Goal: Information Seeking & Learning: Learn about a topic

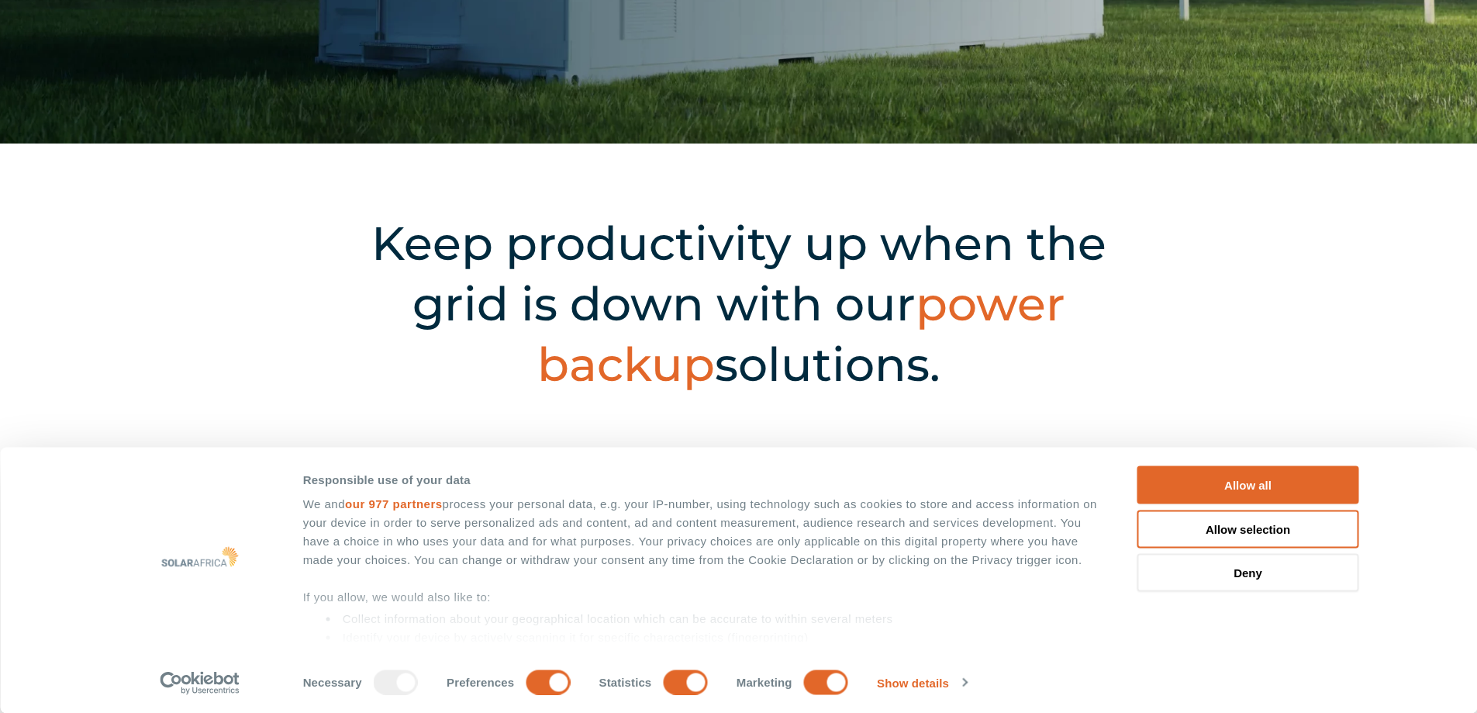
scroll to position [465, 0]
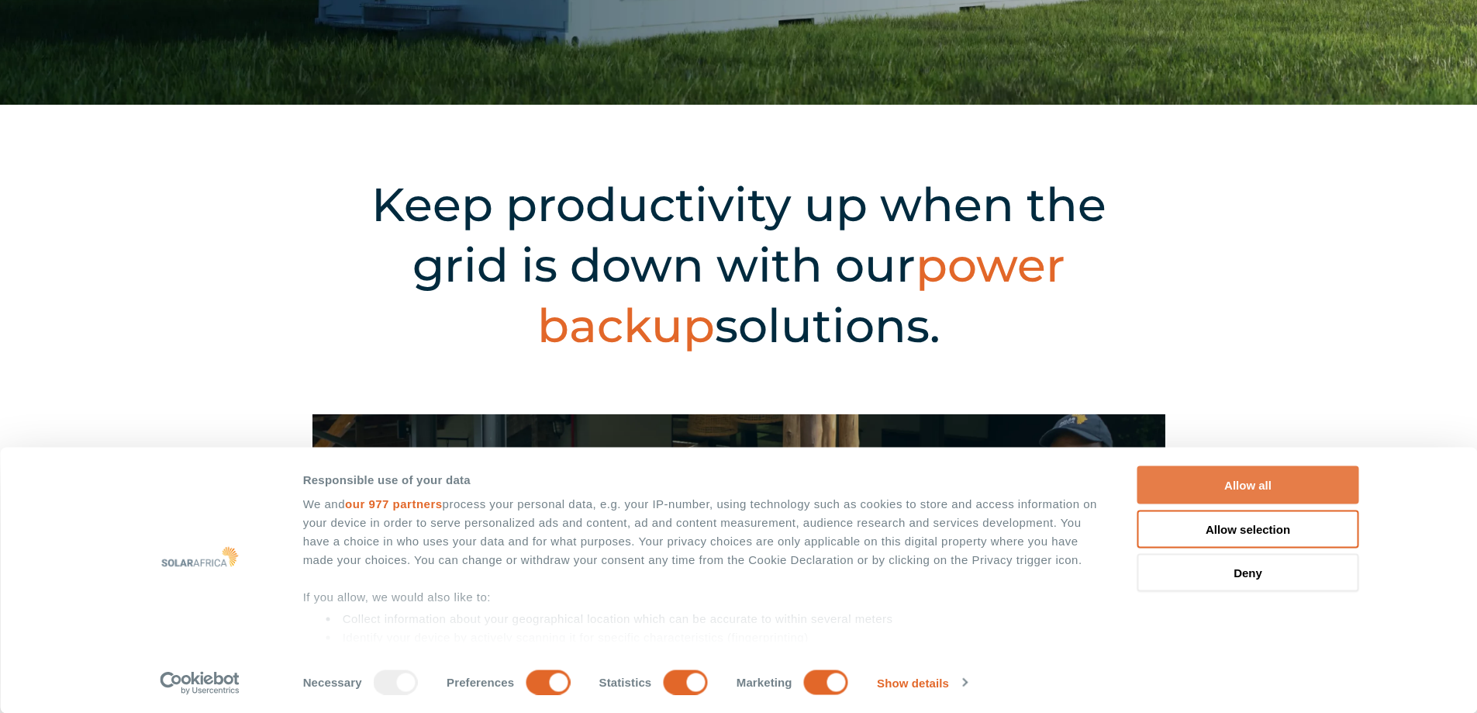
click at [1224, 483] on button "Allow all" at bounding box center [1249, 485] width 222 height 38
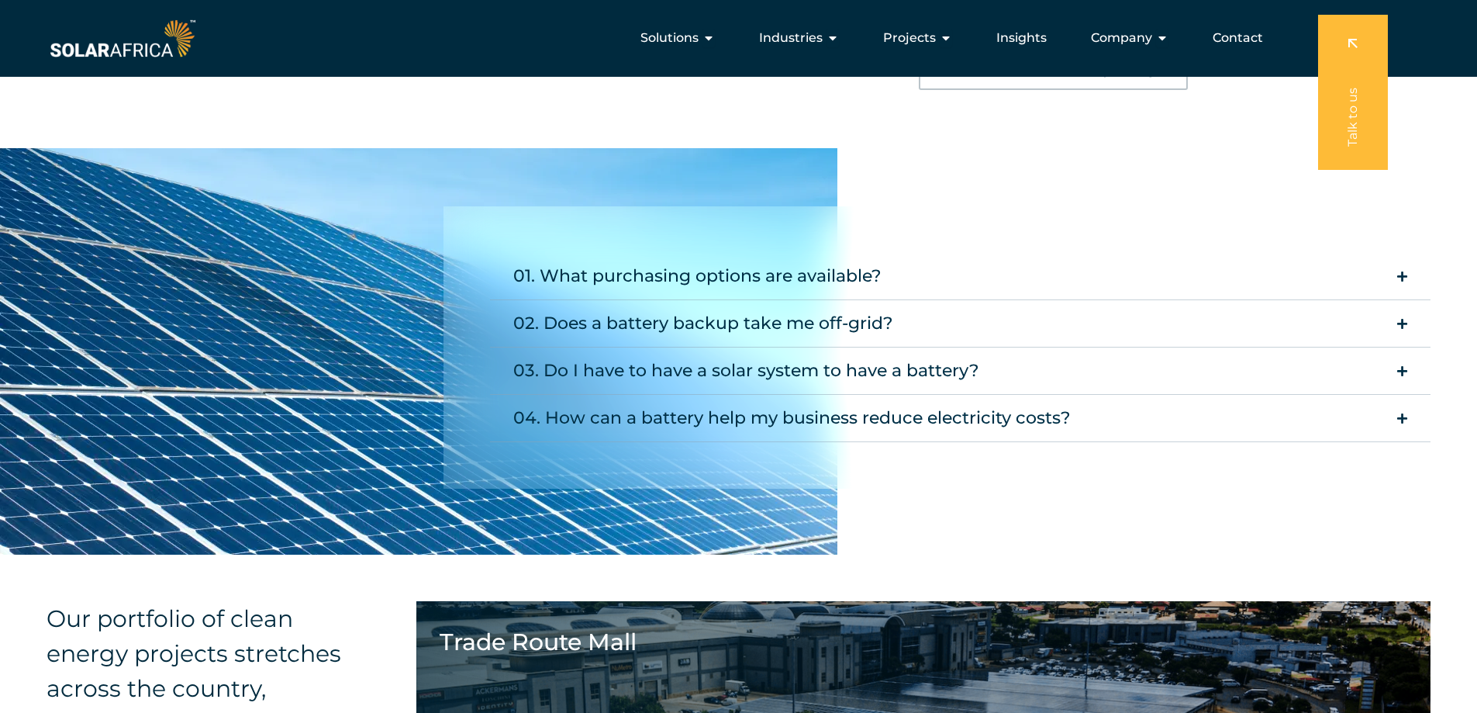
scroll to position [1716, 0]
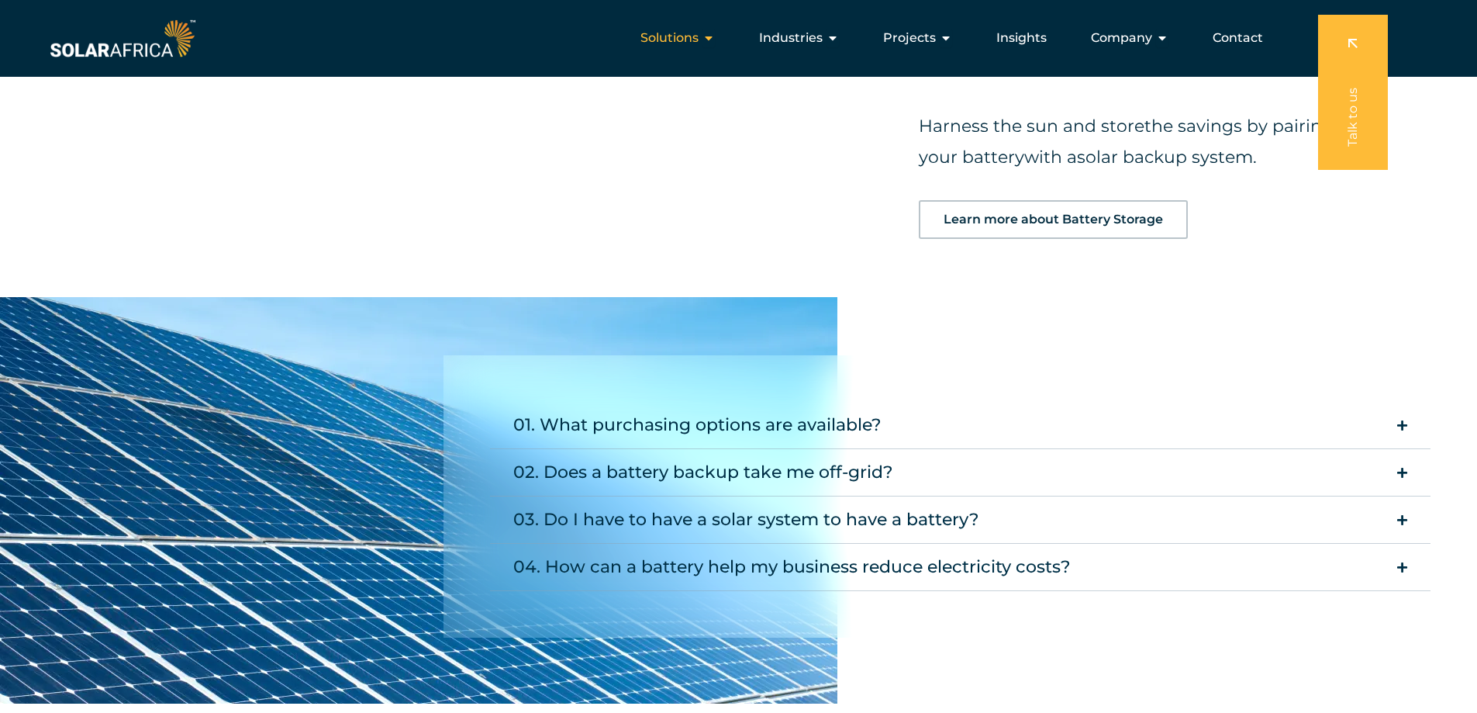
click at [710, 41] on icon "Menu" at bounding box center [709, 38] width 12 height 12
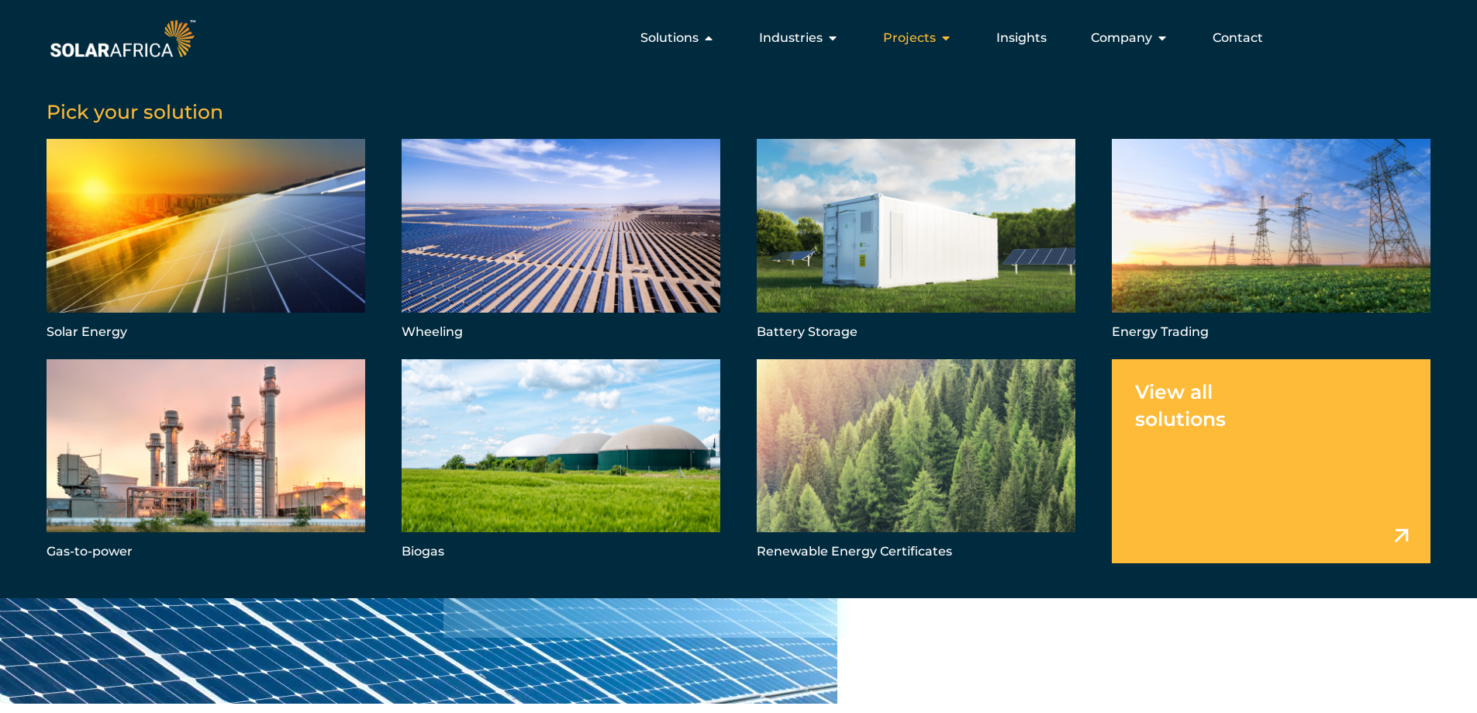
click at [920, 40] on span "Projects" at bounding box center [909, 38] width 53 height 19
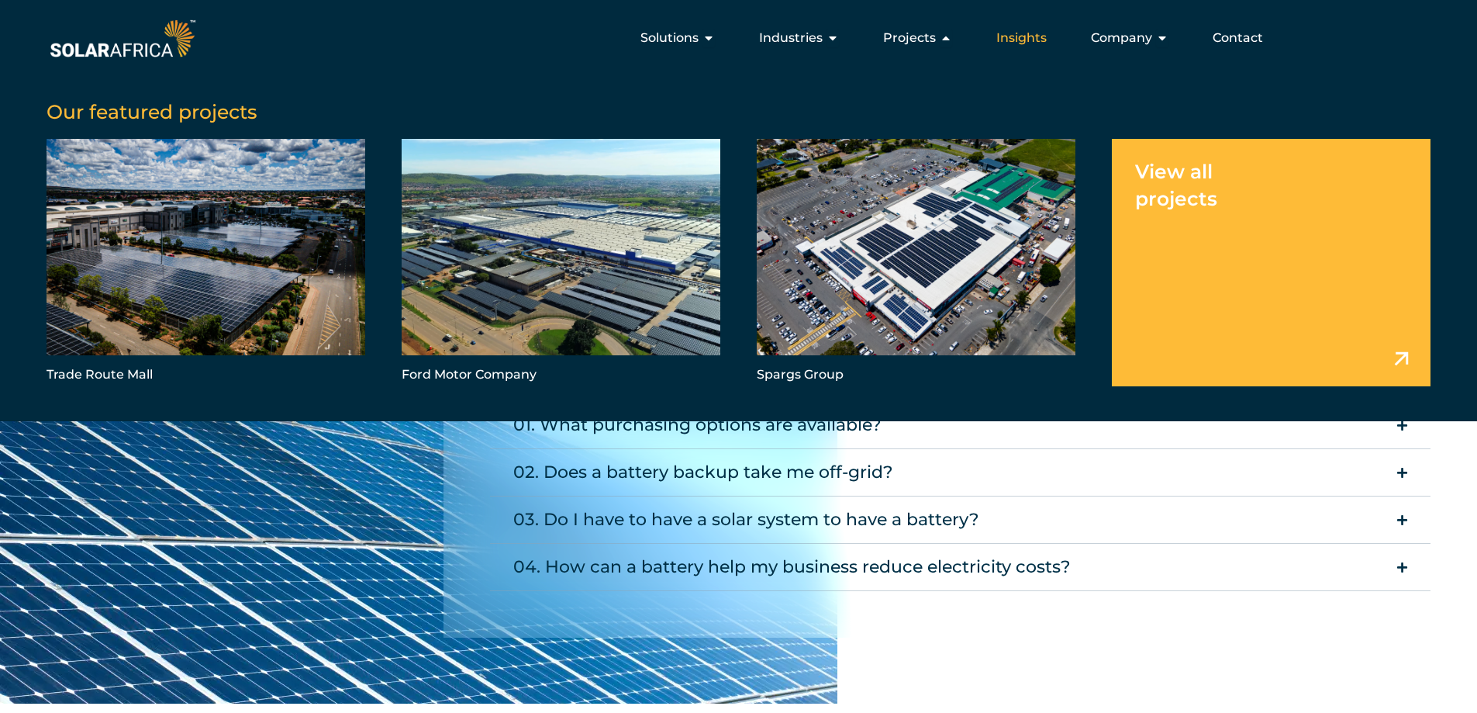
click at [1022, 40] on span "Insights" at bounding box center [1021, 38] width 50 height 19
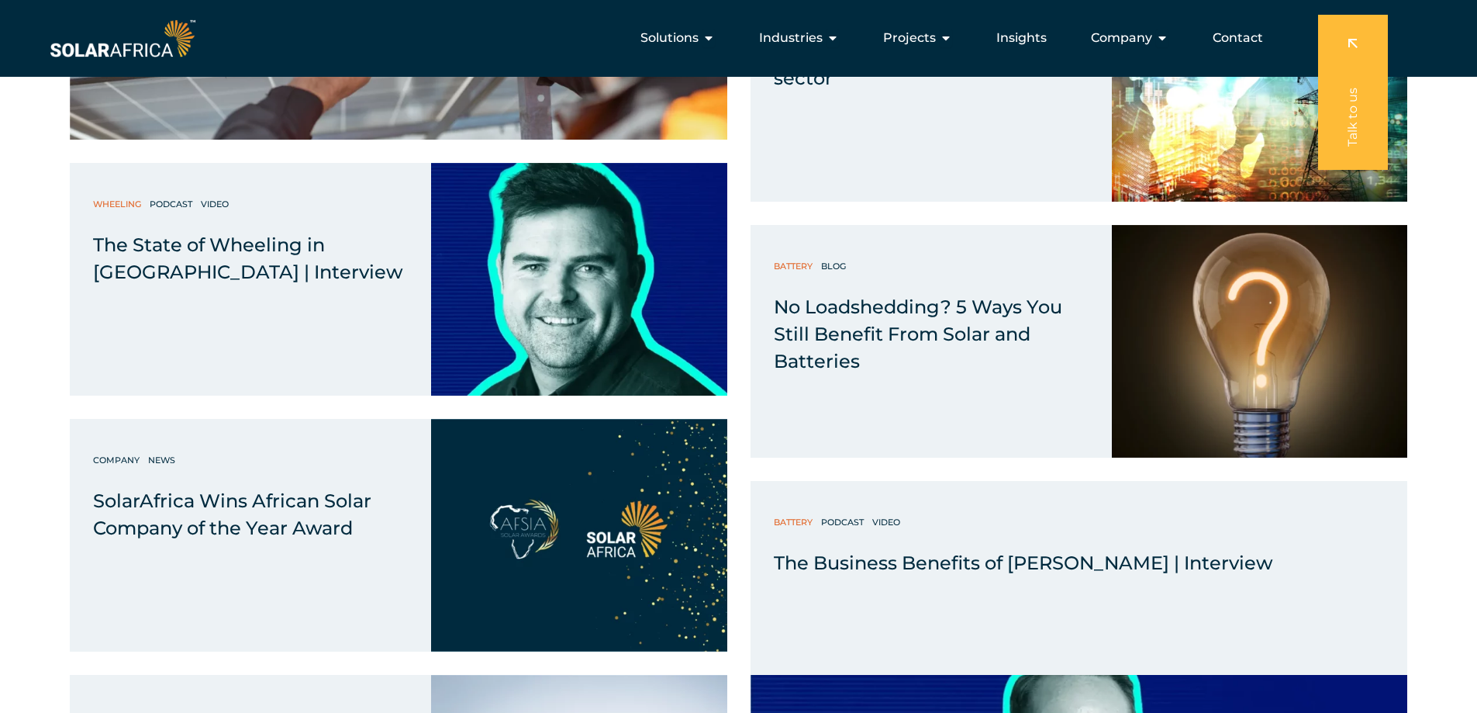
scroll to position [3567, 0]
